Goal: Information Seeking & Learning: Find specific fact

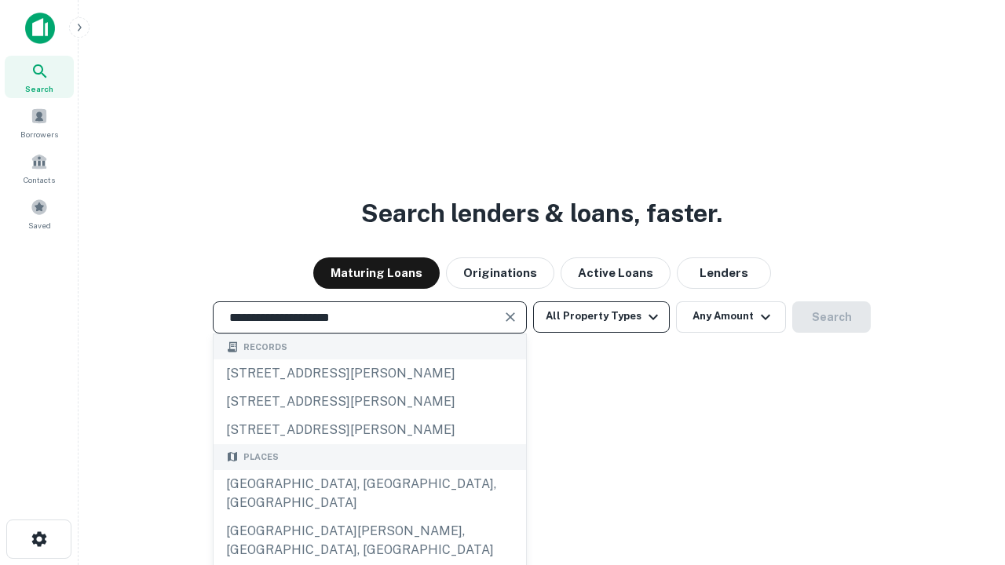
click at [602, 316] on button "All Property Types" at bounding box center [601, 317] width 137 height 31
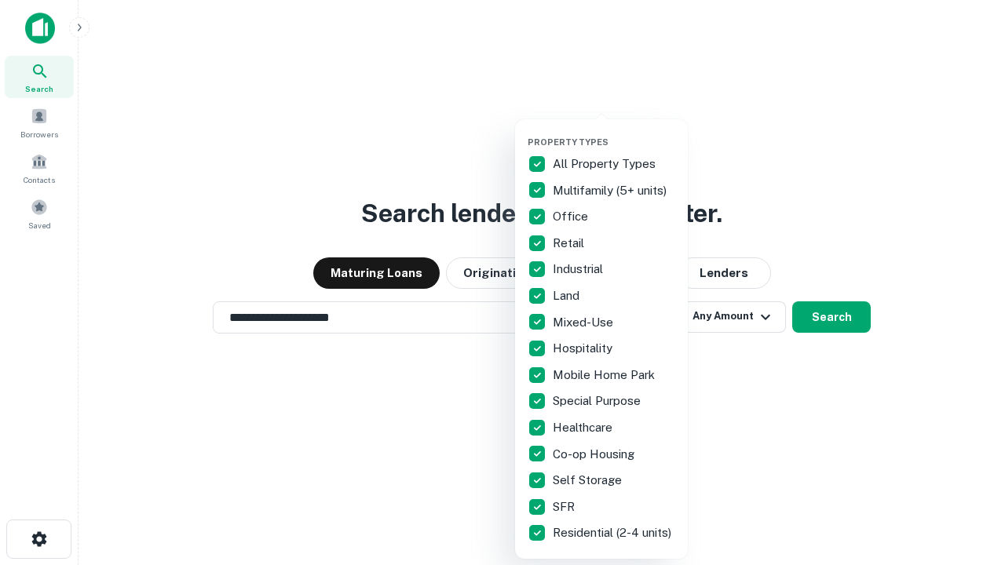
type input "**********"
click at [614, 132] on button "button" at bounding box center [614, 132] width 173 height 1
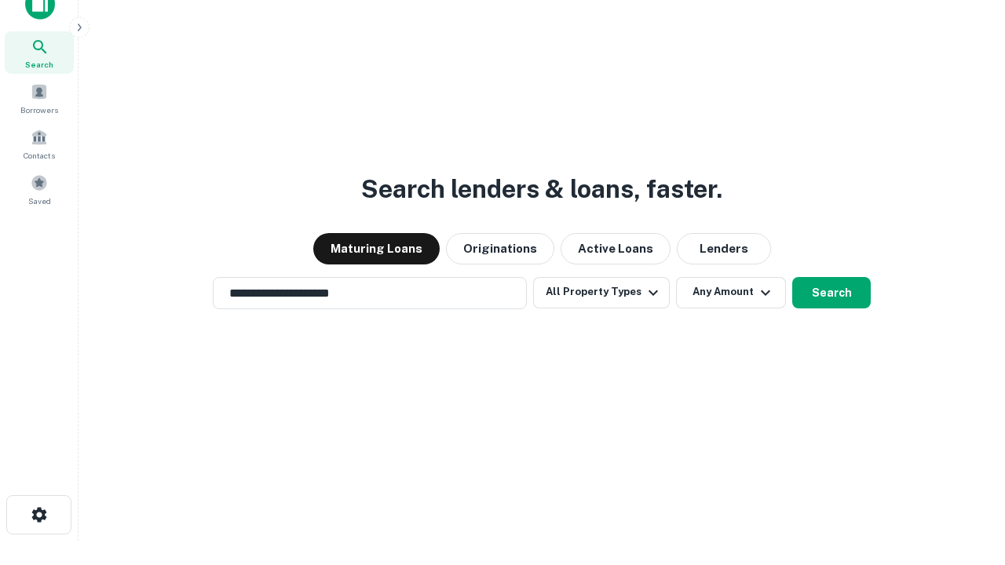
scroll to position [9, 189]
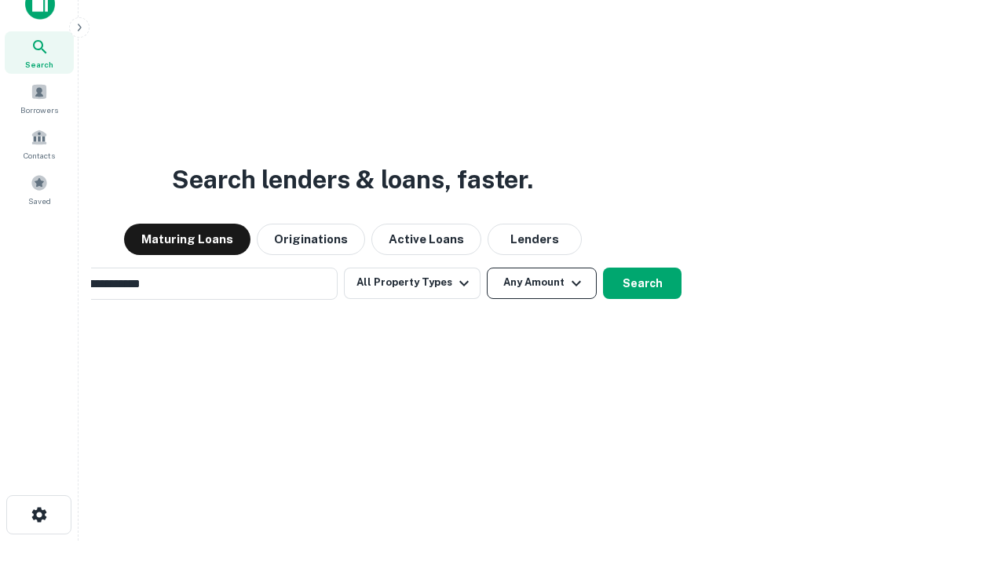
click at [487, 268] on button "Any Amount" at bounding box center [542, 283] width 110 height 31
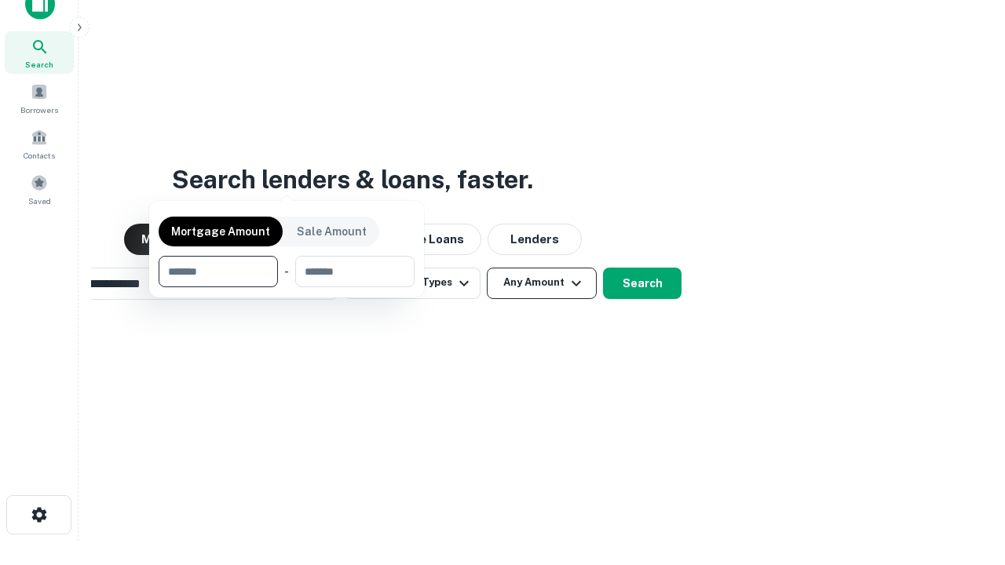
scroll to position [25, 0]
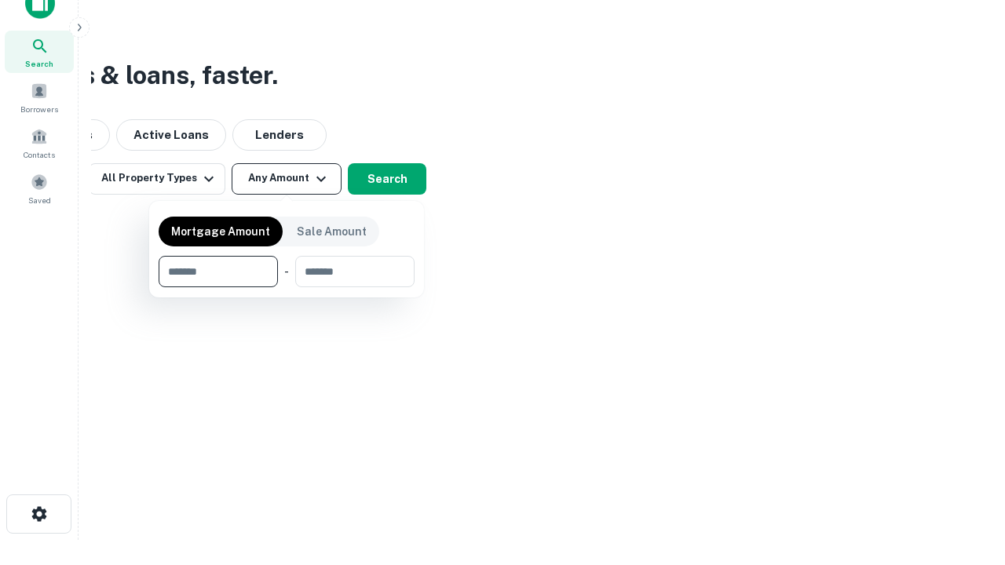
type input "*******"
click at [287, 287] on button "button" at bounding box center [287, 287] width 256 height 1
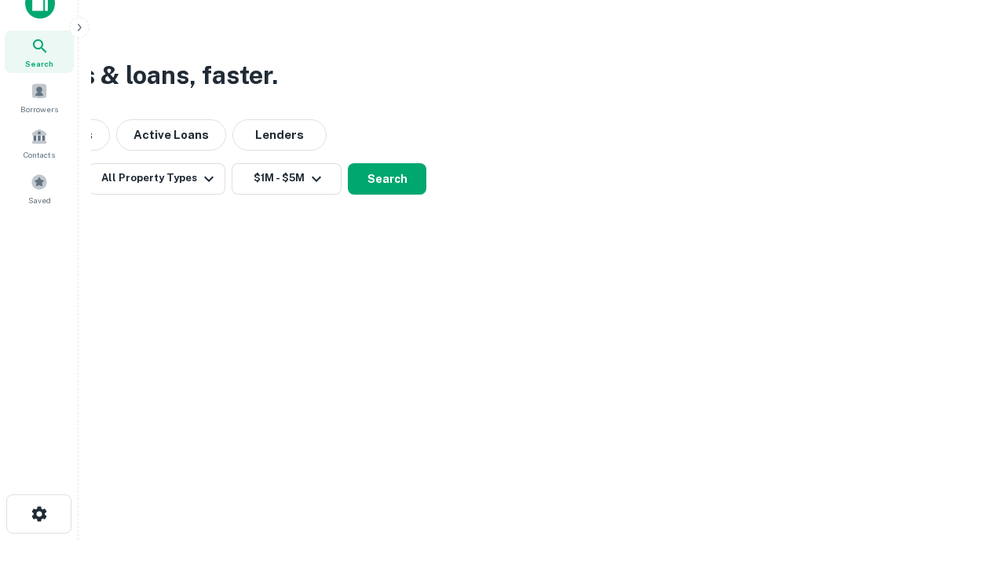
scroll to position [9, 290]
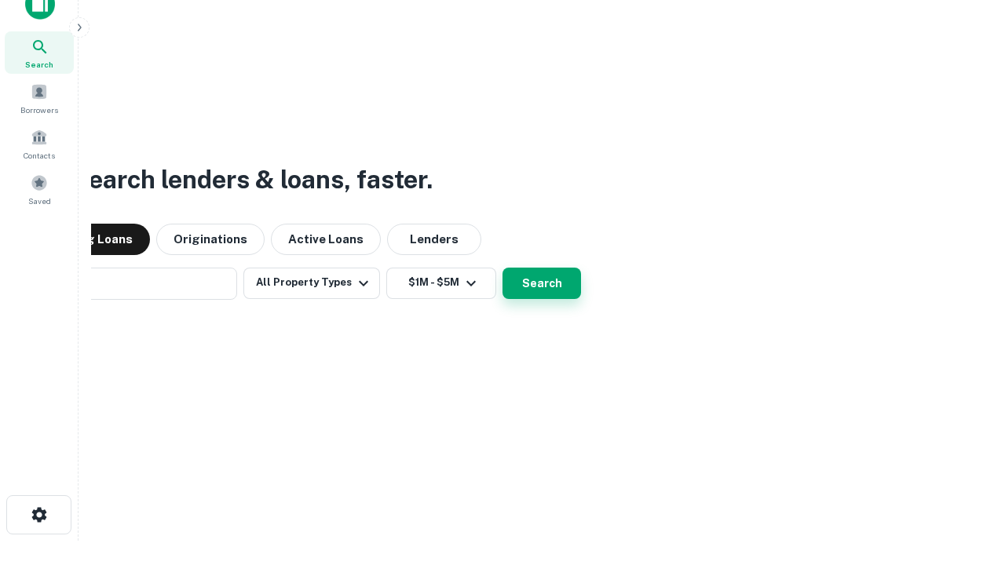
click at [503, 268] on button "Search" at bounding box center [542, 283] width 79 height 31
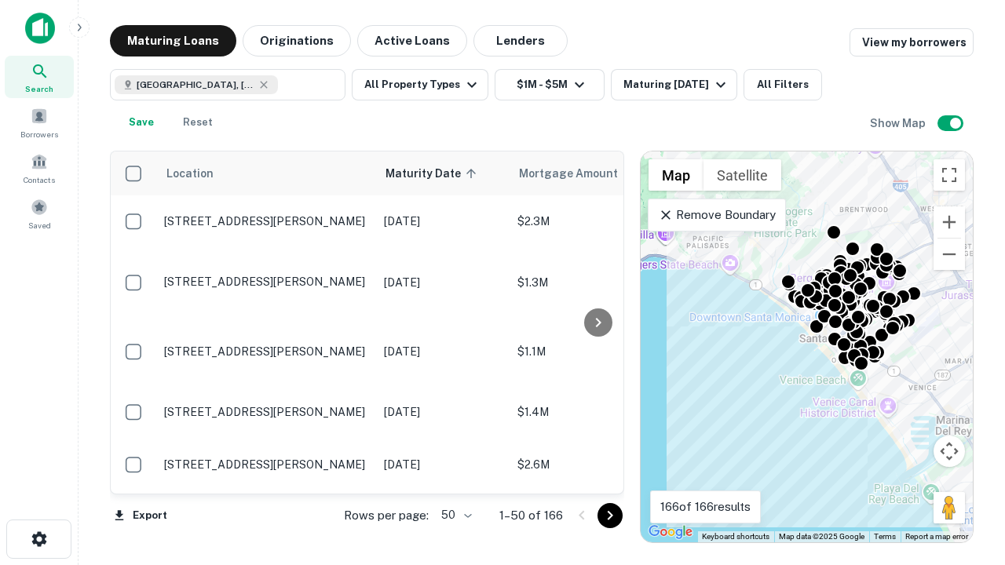
click at [454, 515] on body "Search Borrowers Contacts Saved Maturing Loans Originations Active Loans Lender…" at bounding box center [502, 282] width 1005 height 565
click at [455, 476] on li "25" at bounding box center [455, 476] width 46 height 28
